Goal: Transaction & Acquisition: Purchase product/service

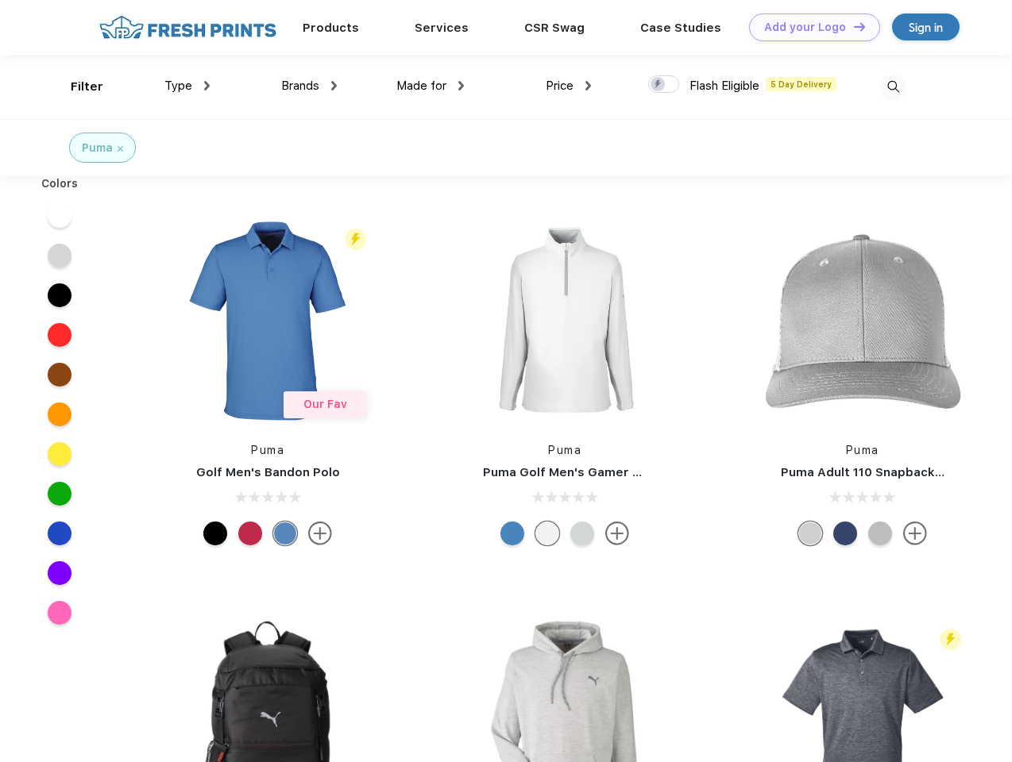
click at [808, 27] on link "Add your Logo Design Tool" at bounding box center [814, 27] width 131 height 28
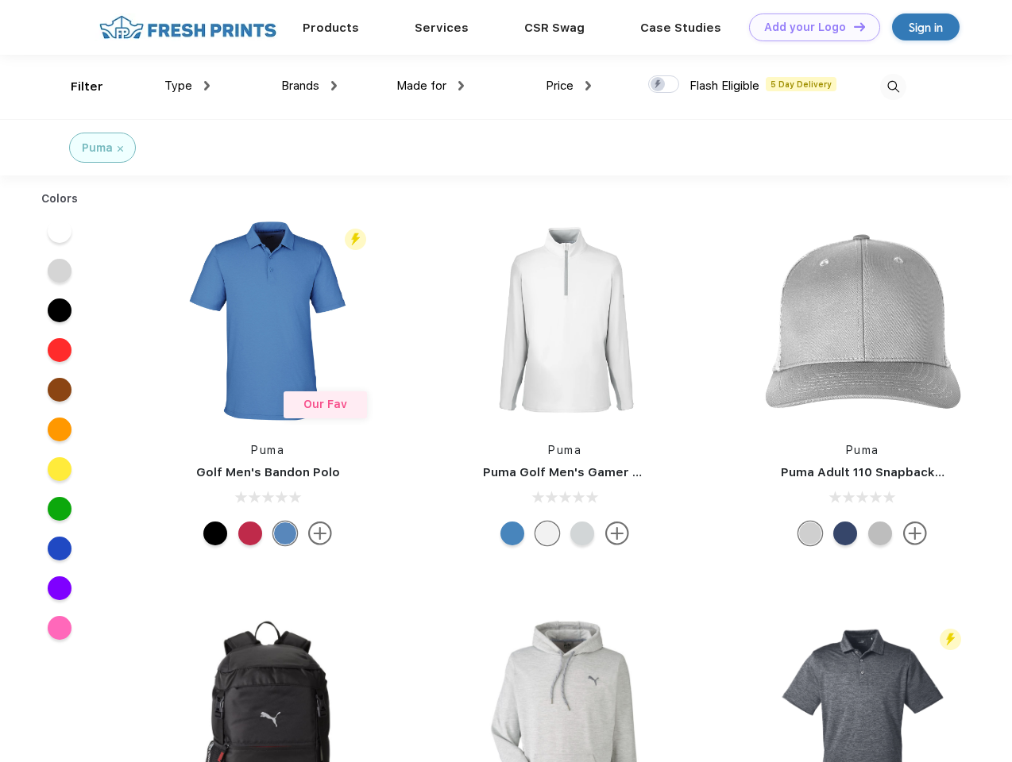
click at [0, 0] on div "Design Tool" at bounding box center [0, 0] width 0 height 0
click at [852, 26] on link "Add your Logo Design Tool" at bounding box center [814, 27] width 131 height 28
click at [76, 87] on div "Filter" at bounding box center [87, 87] width 33 height 18
click at [187, 86] on span "Type" at bounding box center [178, 86] width 28 height 14
click at [309, 86] on span "Brands" at bounding box center [300, 86] width 38 height 14
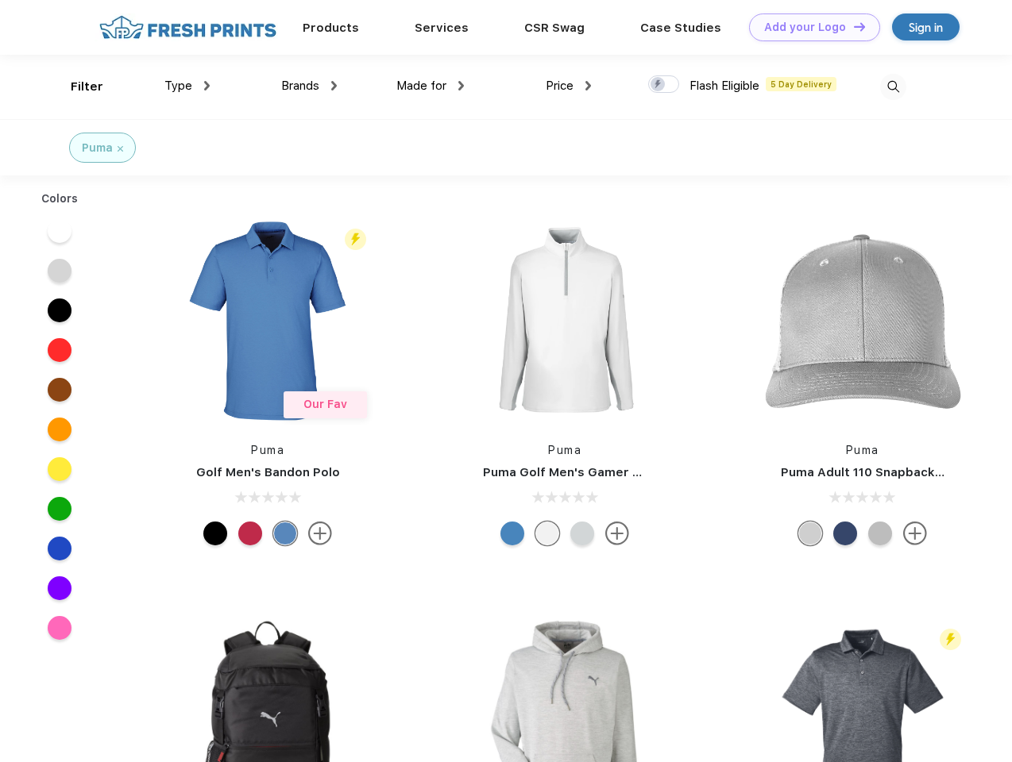
click at [430, 86] on span "Made for" at bounding box center [421, 86] width 50 height 14
click at [569, 86] on span "Price" at bounding box center [560, 86] width 28 height 14
click at [664, 85] on div at bounding box center [663, 83] width 31 height 17
click at [658, 85] on input "checkbox" at bounding box center [653, 80] width 10 height 10
click at [893, 87] on img at bounding box center [893, 87] width 26 height 26
